Goal: Go to known website: Access a specific website the user already knows

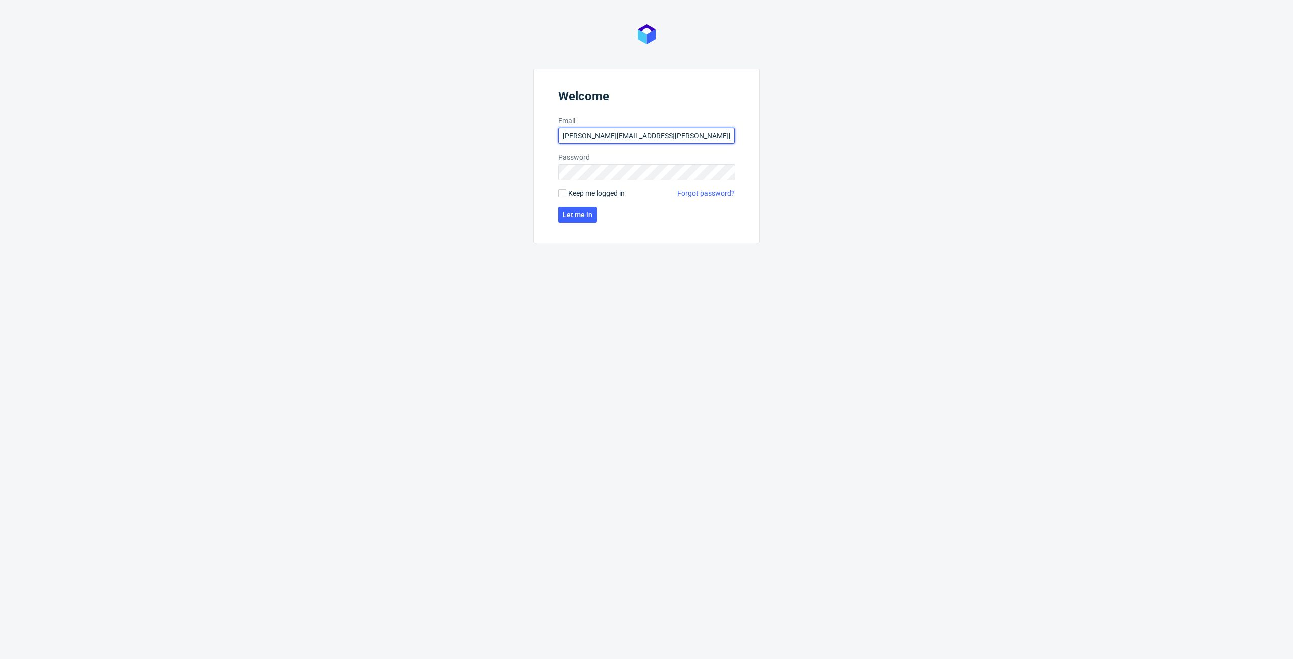
click at [613, 132] on input "[PERSON_NAME][EMAIL_ADDRESS][PERSON_NAME][DOMAIN_NAME]" at bounding box center [646, 136] width 177 height 16
click at [667, 139] on input "[PERSON_NAME][EMAIL_ADDRESS][PERSON_NAME][DOMAIN_NAME]" at bounding box center [646, 136] width 177 height 16
click at [693, 140] on input "[PERSON_NAME][EMAIL_ADDRESS][PERSON_NAME][DOMAIN_NAME]" at bounding box center [646, 136] width 177 height 16
drag, startPoint x: 693, startPoint y: 140, endPoint x: 512, endPoint y: 126, distance: 182.0
click at [512, 126] on div "Welcome Email [PERSON_NAME][EMAIL_ADDRESS][PERSON_NAME][DOMAIN_NAME] Password K…" at bounding box center [646, 329] width 1293 height 659
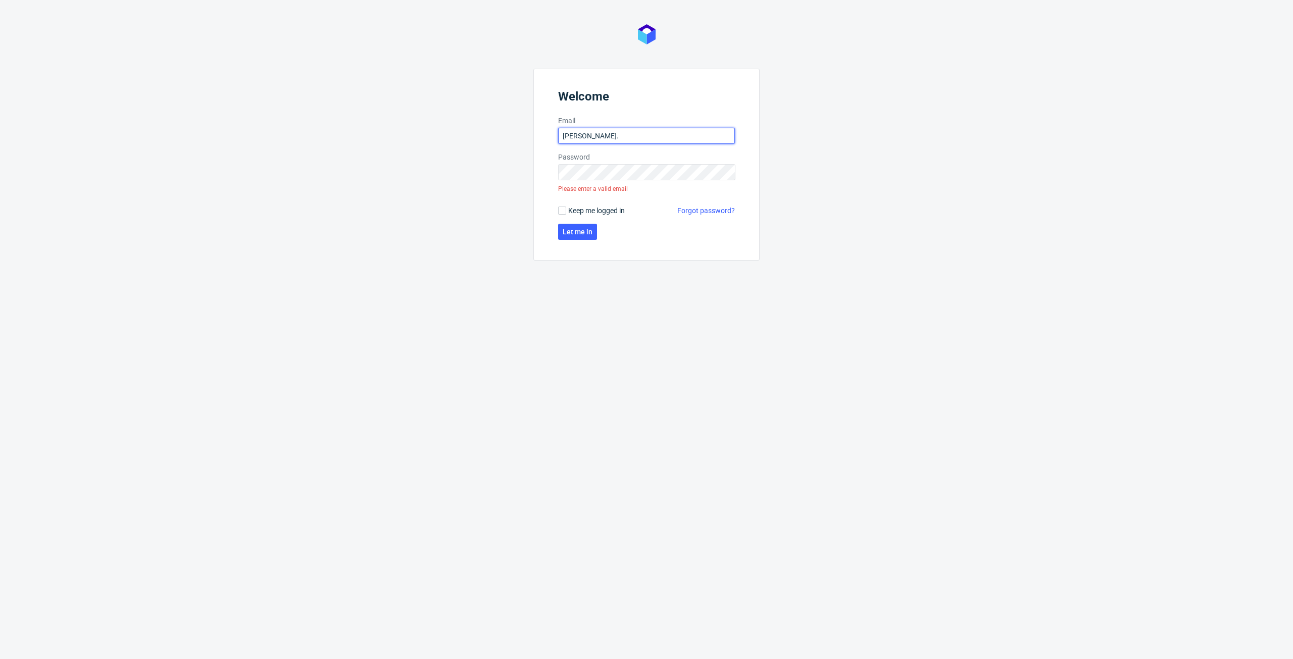
type input "[PERSON_NAME][EMAIL_ADDRESS][PERSON_NAME][DOMAIN_NAME]"
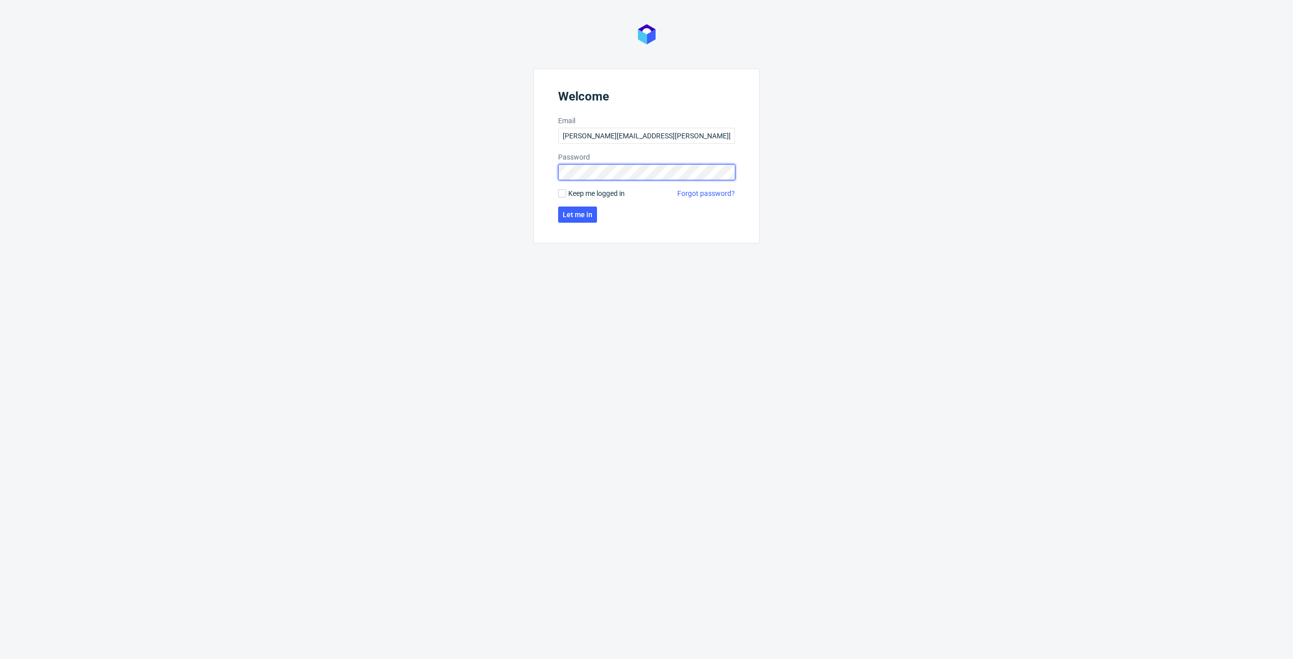
click at [408, 167] on div "Welcome Email [PERSON_NAME][EMAIL_ADDRESS][PERSON_NAME][DOMAIN_NAME] Password K…" at bounding box center [646, 329] width 1293 height 659
click button "Let me in" at bounding box center [577, 215] width 39 height 16
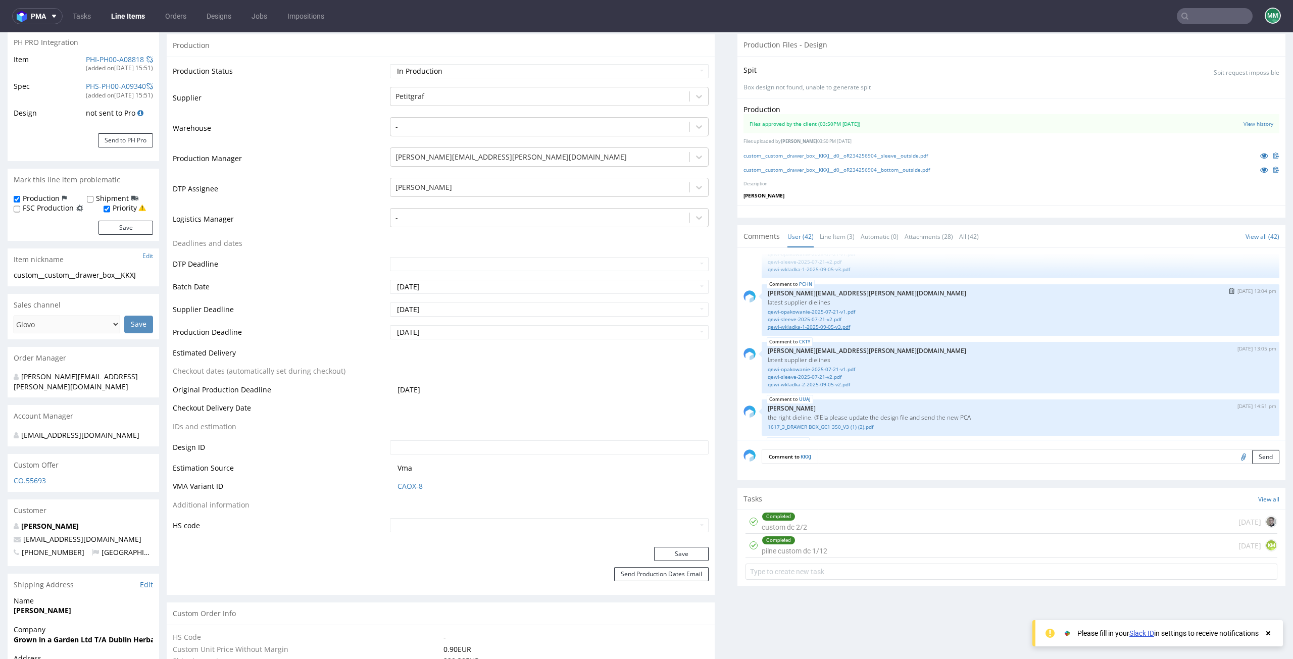
scroll to position [1436, 0]
click at [761, 153] on link "custom__custom__drawer_box__KKXJ__d0__oR234256904__sleeve__outside.pdf" at bounding box center [836, 155] width 184 height 7
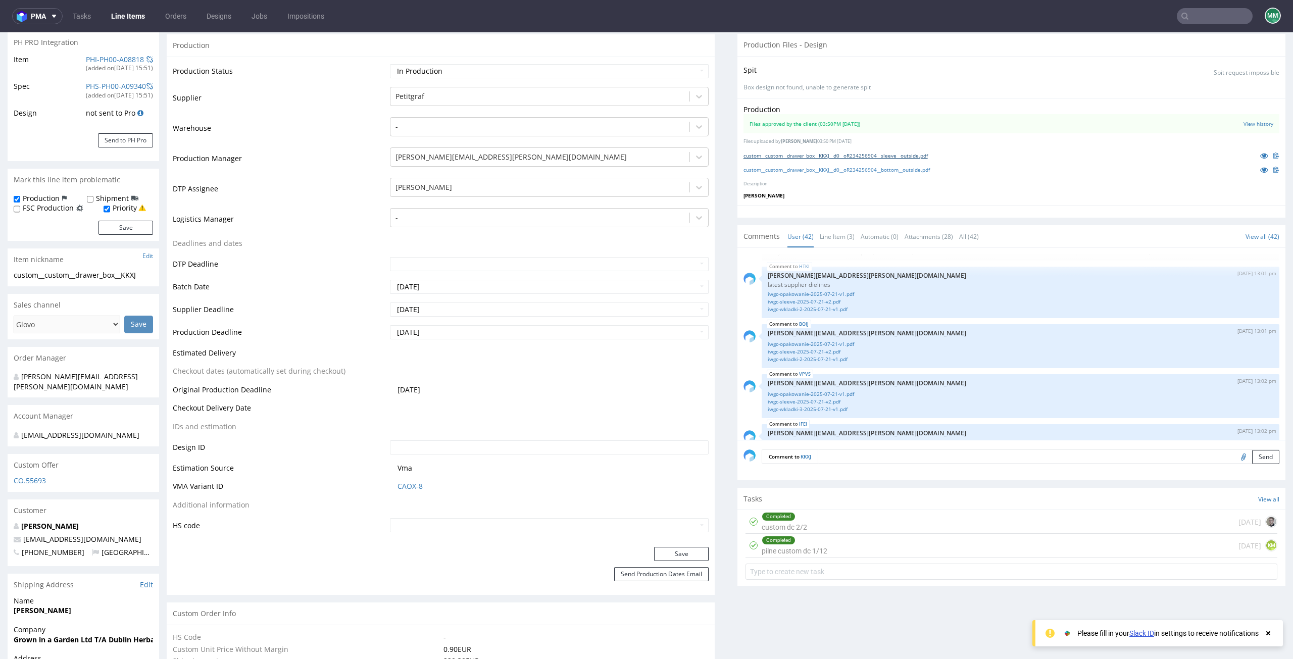
scroll to position [982, 0]
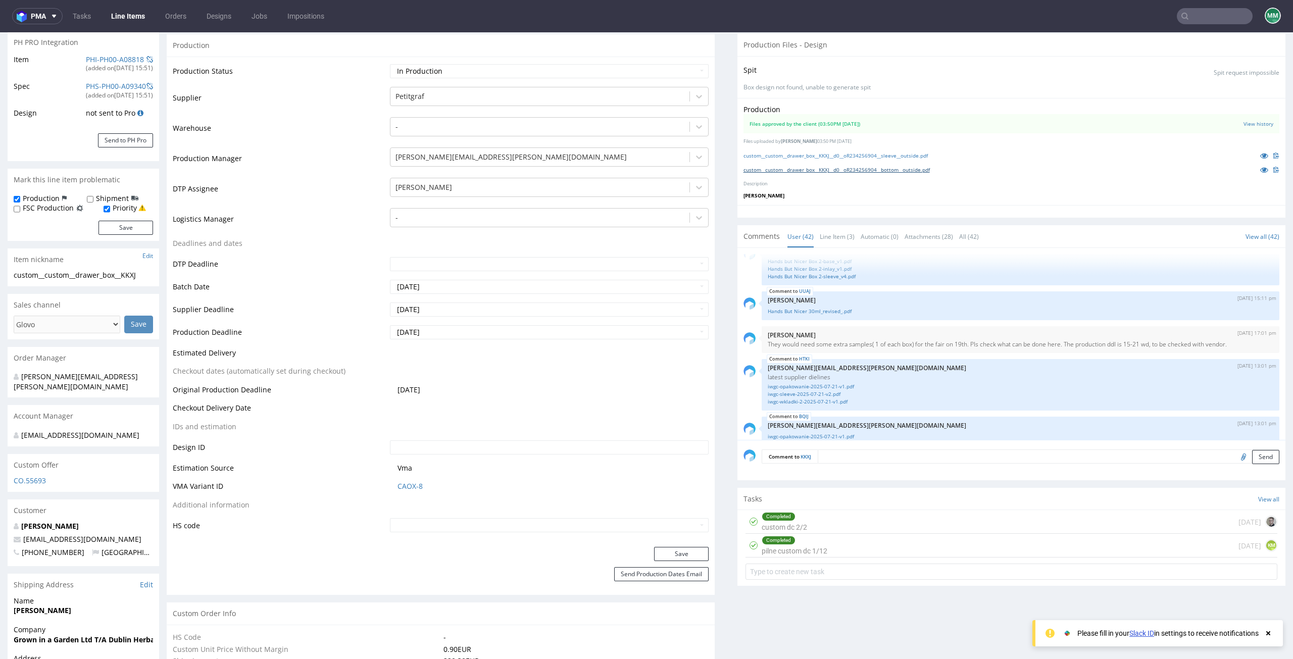
click at [801, 169] on link "custom__custom__drawer_box__KKXJ__d0__oR234256904__bottom__outside.pdf" at bounding box center [837, 169] width 186 height 7
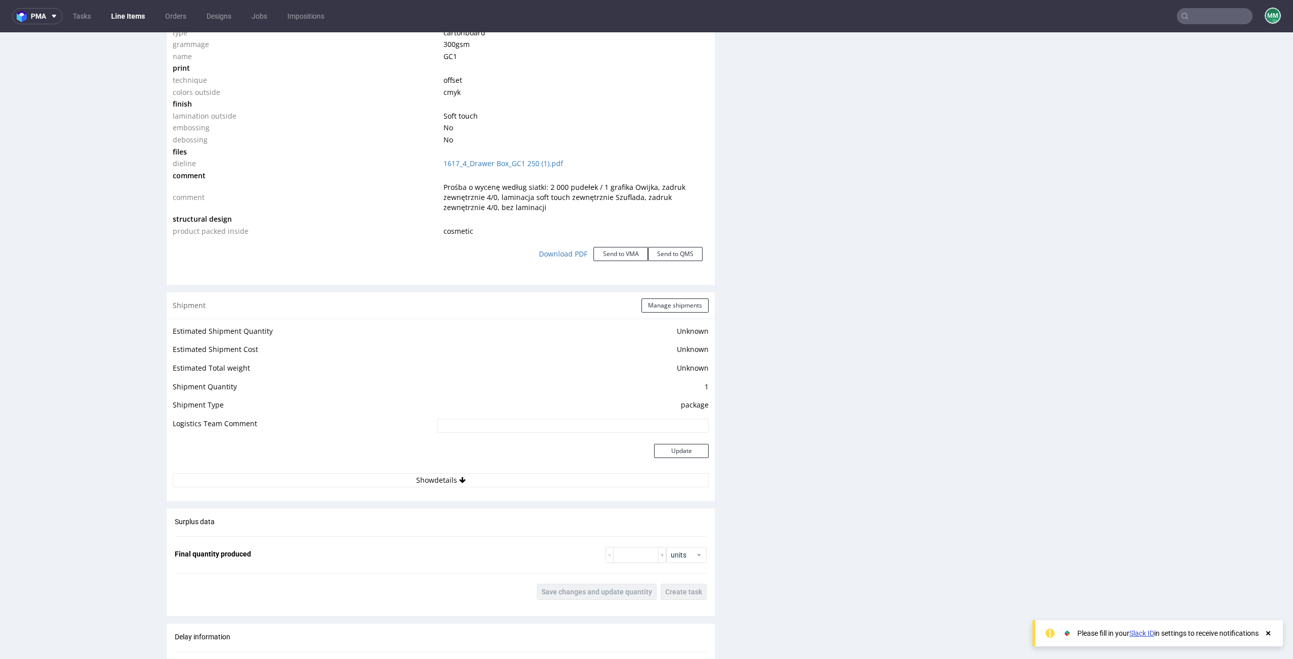
scroll to position [1111, 0]
